Goal: Communication & Community: Participate in discussion

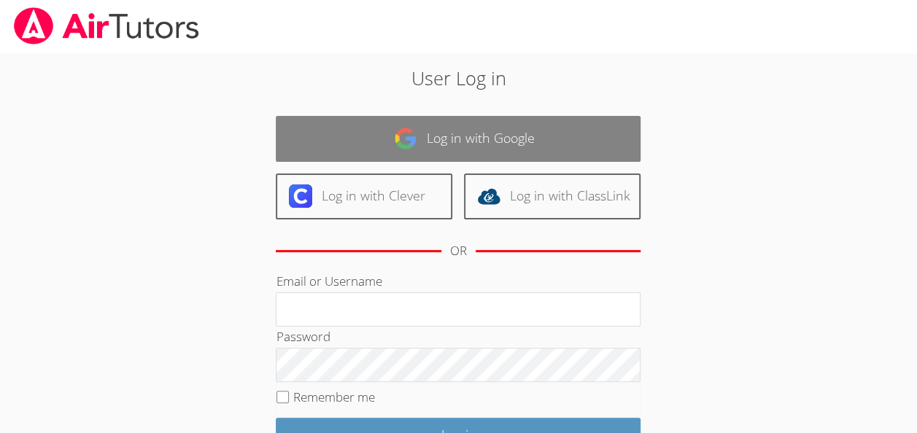
click at [509, 121] on link "Log in with Google" at bounding box center [458, 139] width 365 height 46
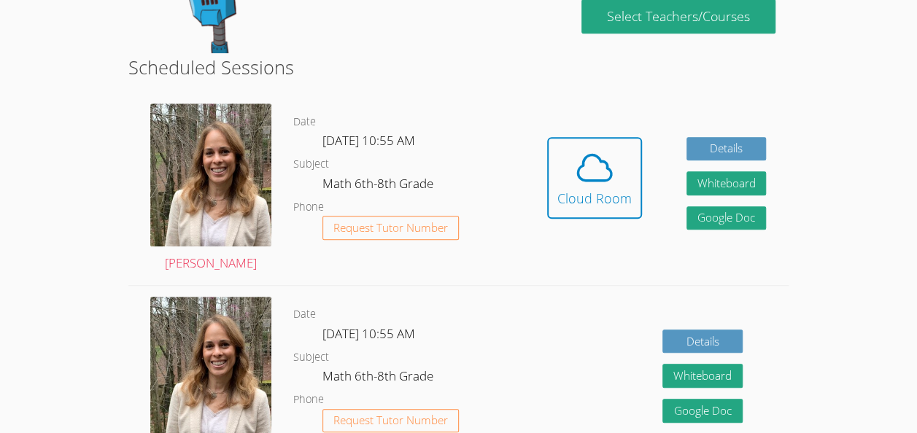
scroll to position [333, 0]
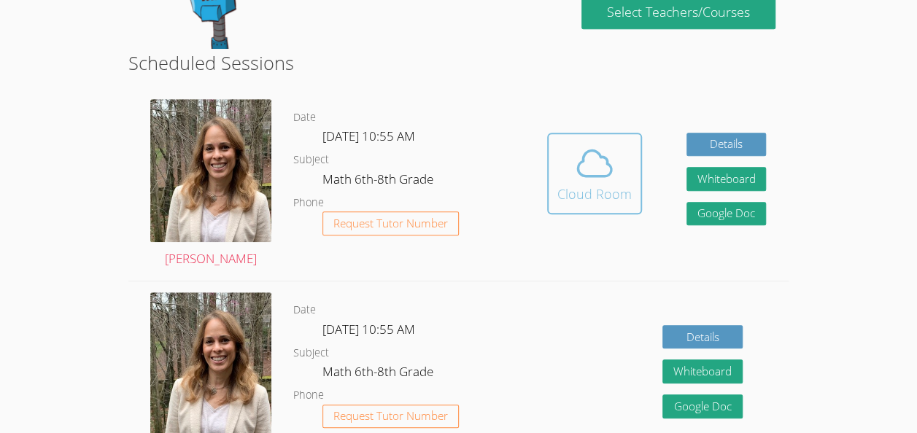
click at [596, 181] on icon at bounding box center [594, 163] width 41 height 41
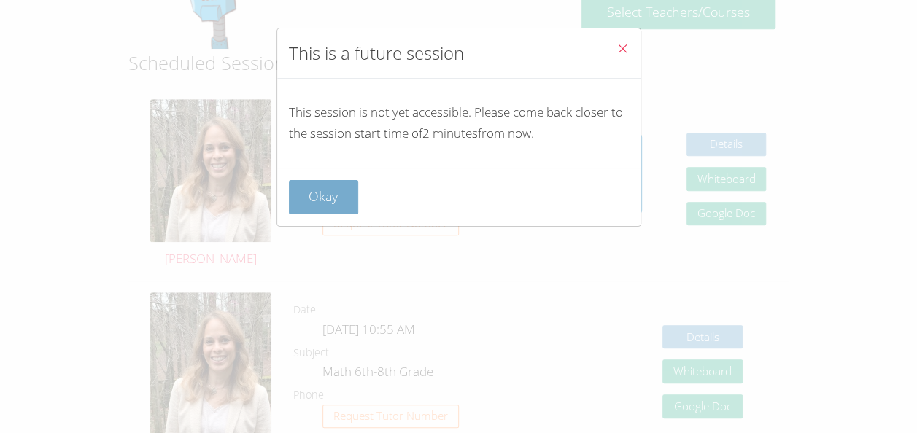
click at [347, 193] on button "Okay" at bounding box center [324, 197] width 70 height 34
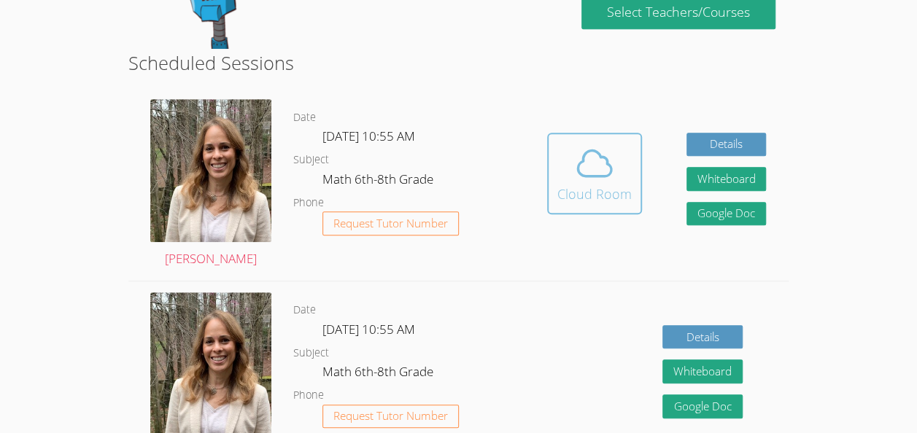
click at [590, 197] on div "Cloud Room" at bounding box center [594, 194] width 74 height 20
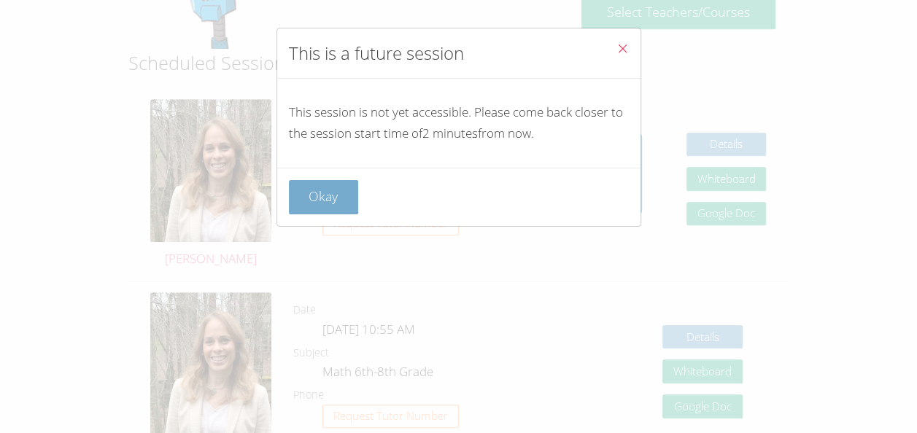
click at [341, 190] on button "Okay" at bounding box center [324, 197] width 70 height 34
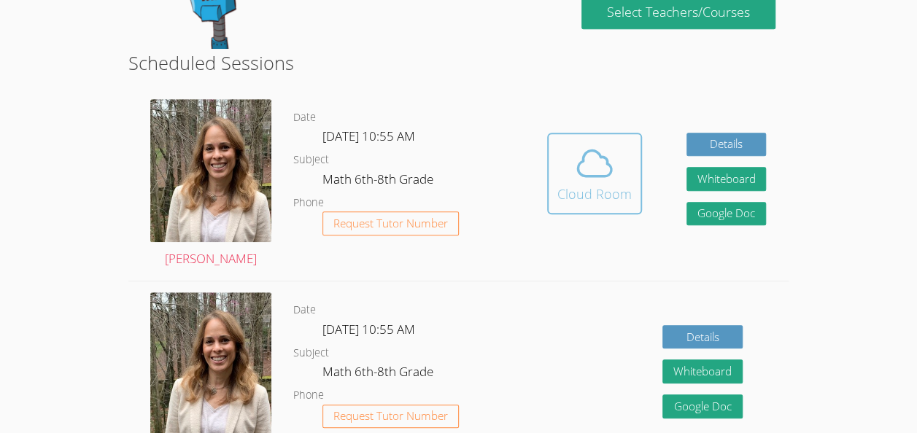
click at [564, 187] on div "Cloud Room" at bounding box center [594, 194] width 74 height 20
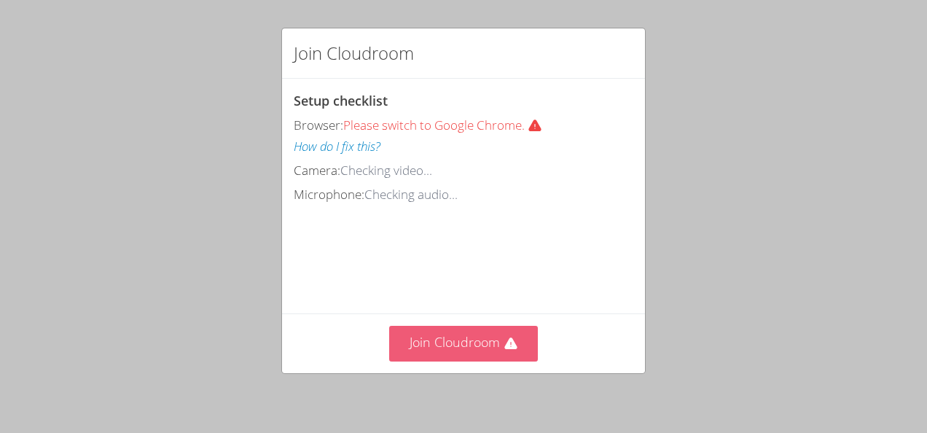
click at [505, 338] on icon at bounding box center [511, 344] width 12 height 12
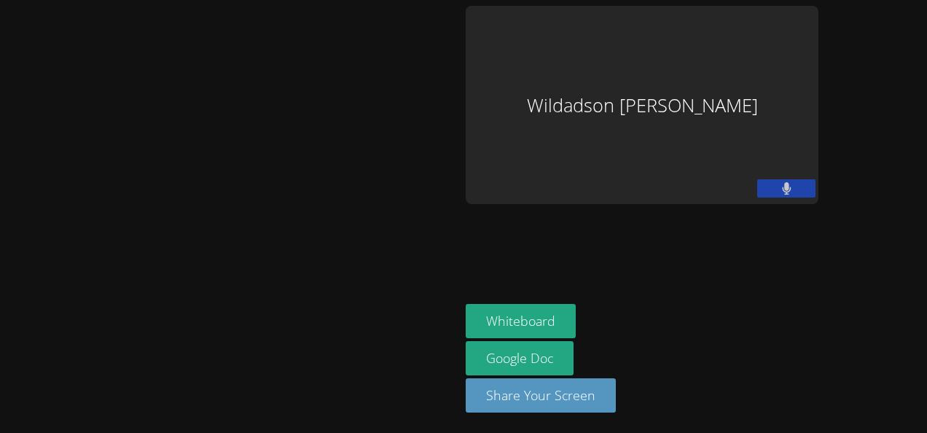
click at [283, 90] on div at bounding box center [230, 216] width 448 height 421
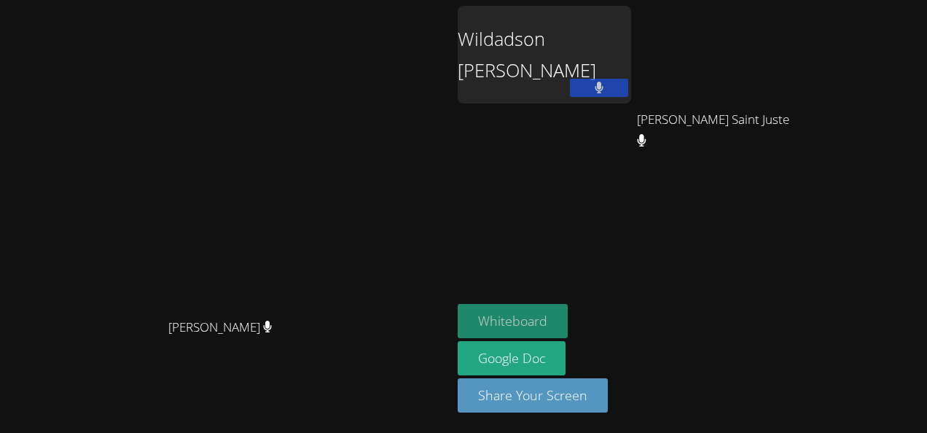
click at [568, 309] on button "Whiteboard" at bounding box center [513, 321] width 110 height 34
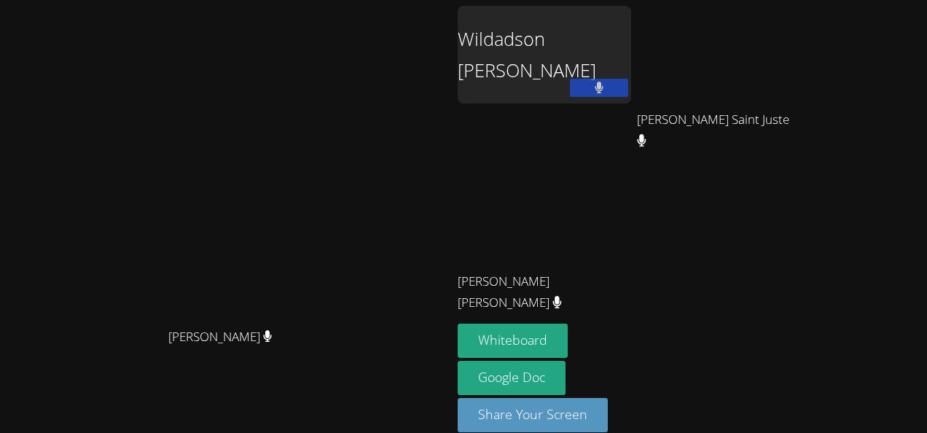
drag, startPoint x: 448, startPoint y: 267, endPoint x: 855, endPoint y: 31, distance: 470.5
click at [855, 31] on div "Sandra Davis Sandra Davis Wildadson Thelusma Nedjie Aisha Saint Juste Nedjie Ai…" at bounding box center [463, 216] width 927 height 433
click at [568, 338] on button "Whiteboard" at bounding box center [513, 341] width 110 height 34
